Goal: Information Seeking & Learning: Learn about a topic

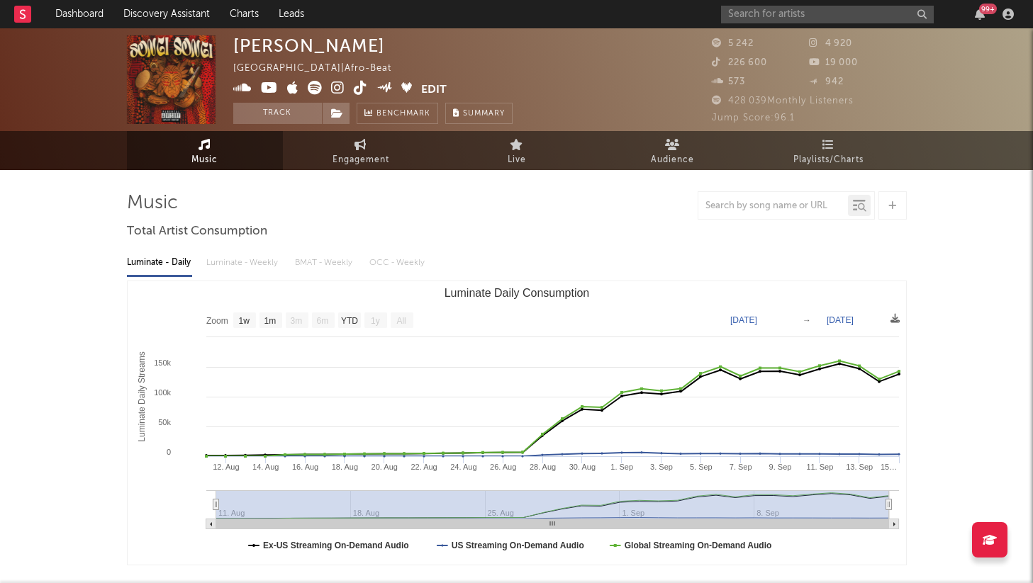
select select "1w"
click at [62, 16] on link "Dashboard" at bounding box center [79, 14] width 68 height 28
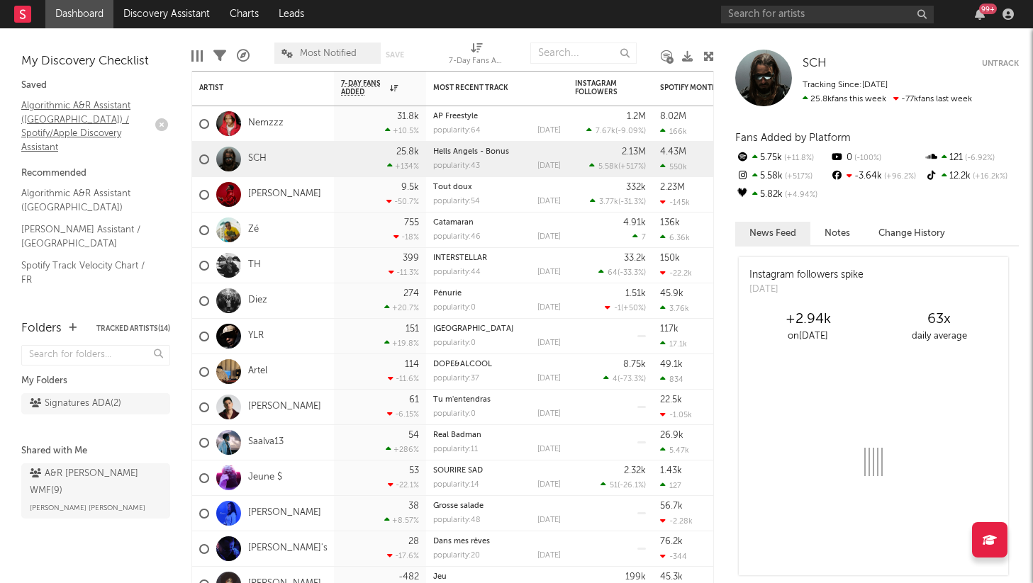
click at [92, 118] on link "Algorithmic A&R Assistant ([GEOGRAPHIC_DATA]) / Spotify/Apple Discovery Assista…" at bounding box center [88, 126] width 135 height 57
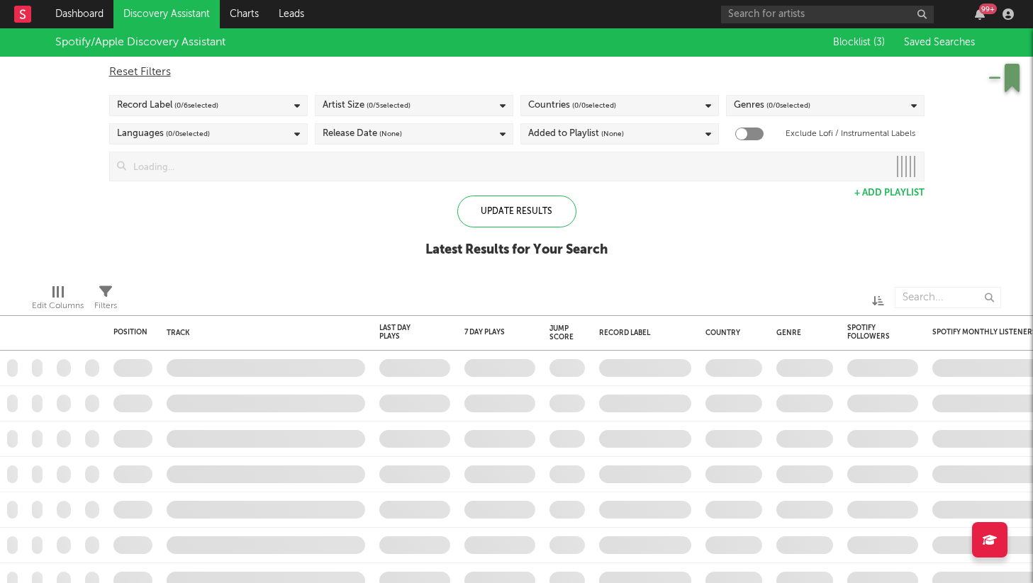
checkbox input "true"
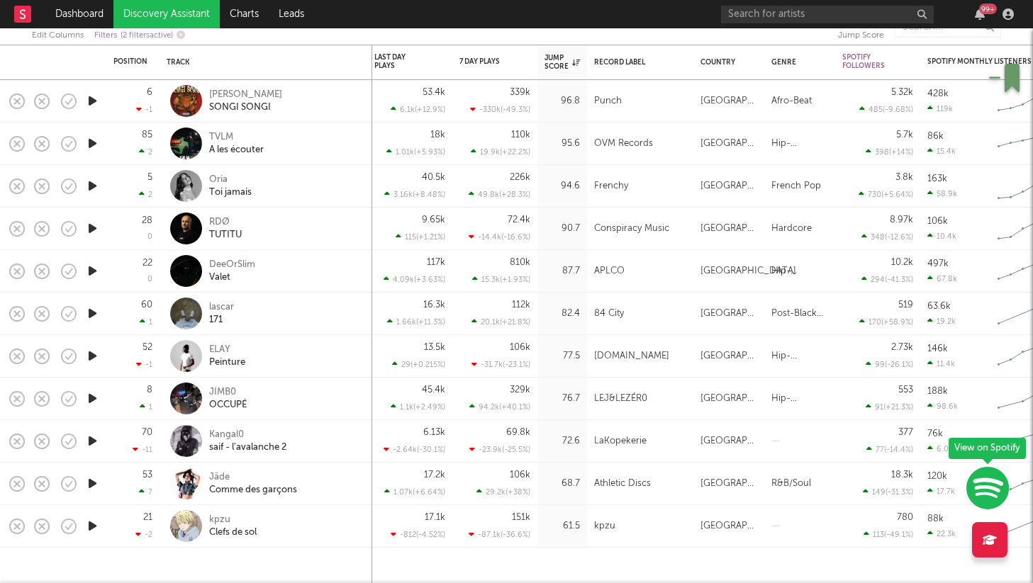
click at [430, 130] on div "18k 1.01k ( +5.93 % )" at bounding box center [409, 144] width 71 height 42
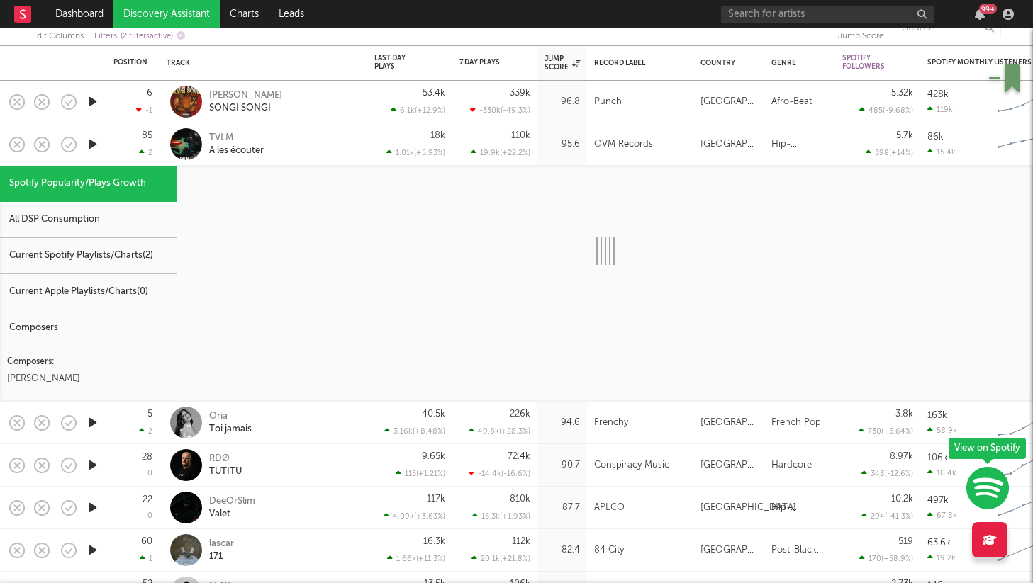
select select "1w"
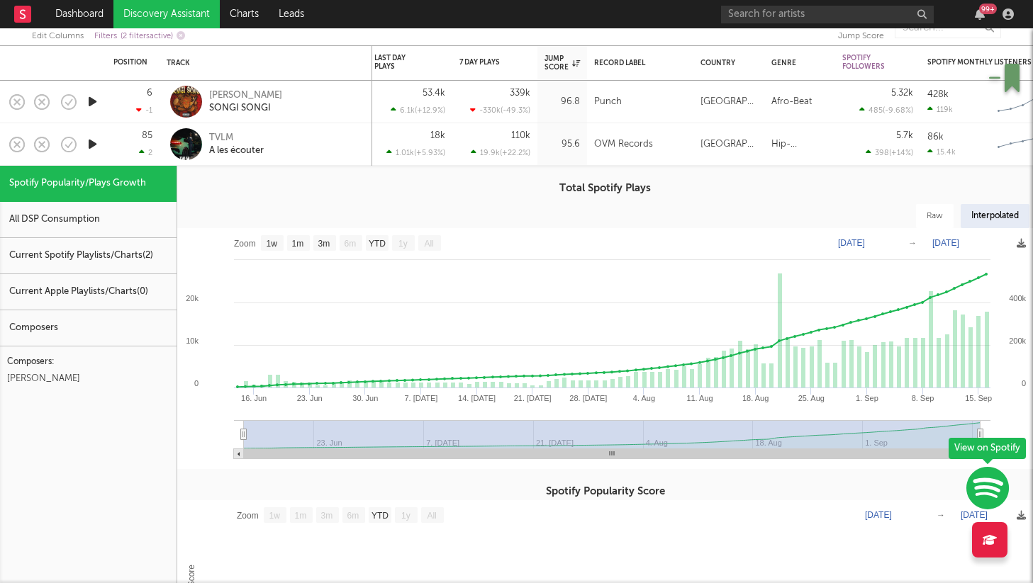
click at [72, 222] on div "All DSP Consumption" at bounding box center [88, 220] width 177 height 36
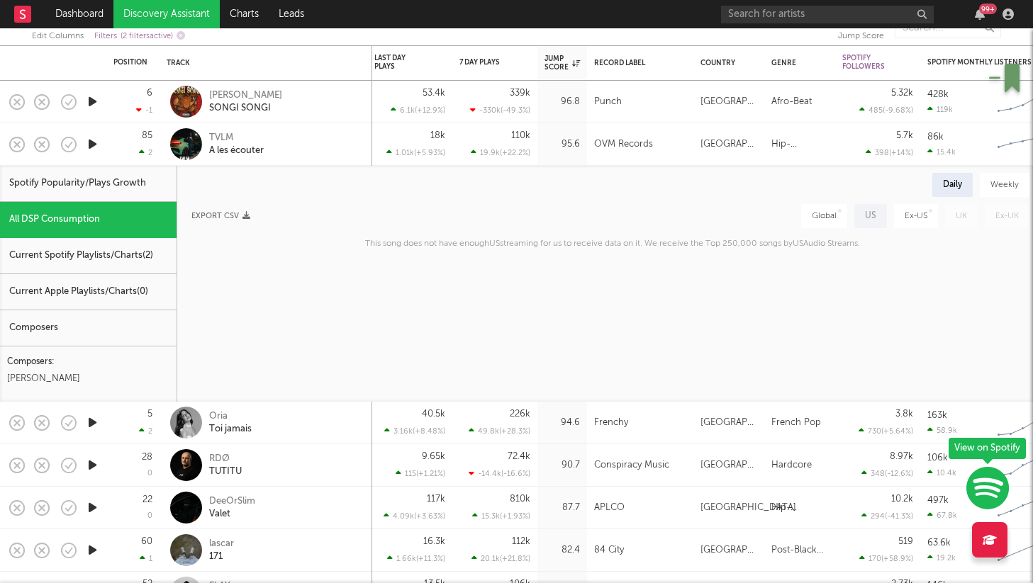
click at [123, 196] on div "Spotify Popularity/Plays Growth" at bounding box center [88, 184] width 177 height 36
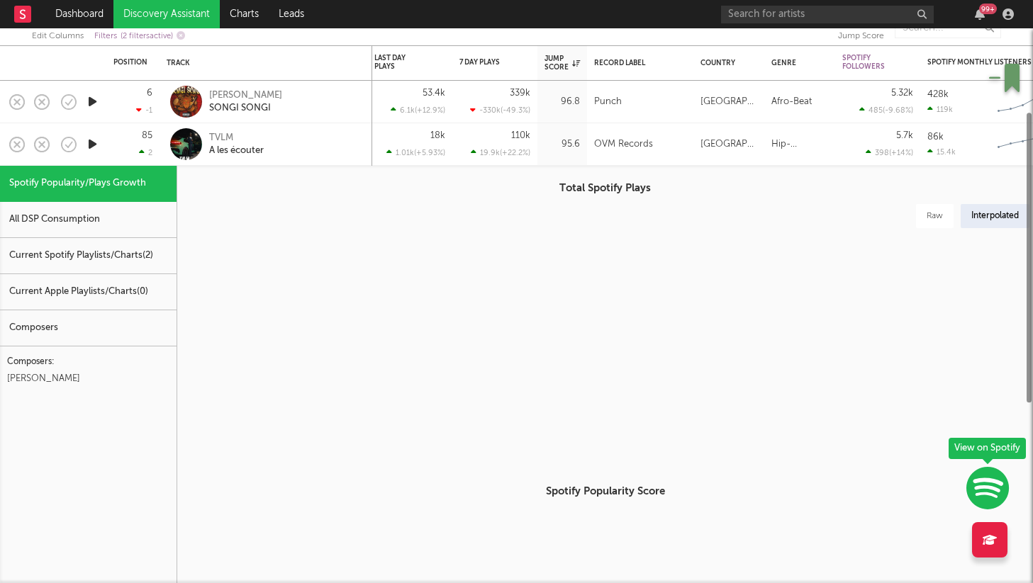
select select "1w"
